Goal: Task Accomplishment & Management: Manage account settings

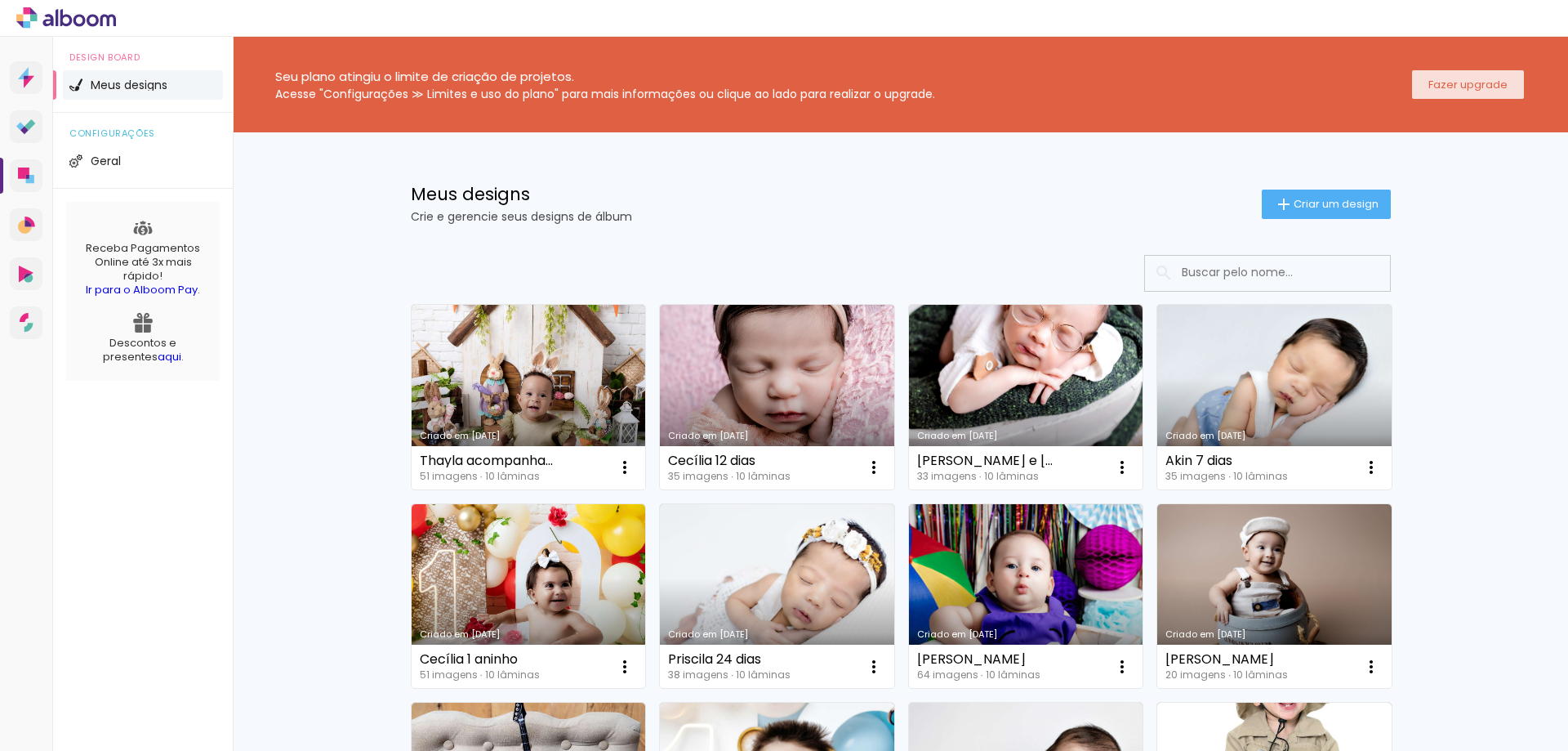
click at [0, 0] on slot "Fazer upgrade" at bounding box center [0, 0] width 0 height 0
